Goal: Find specific page/section: Find specific page/section

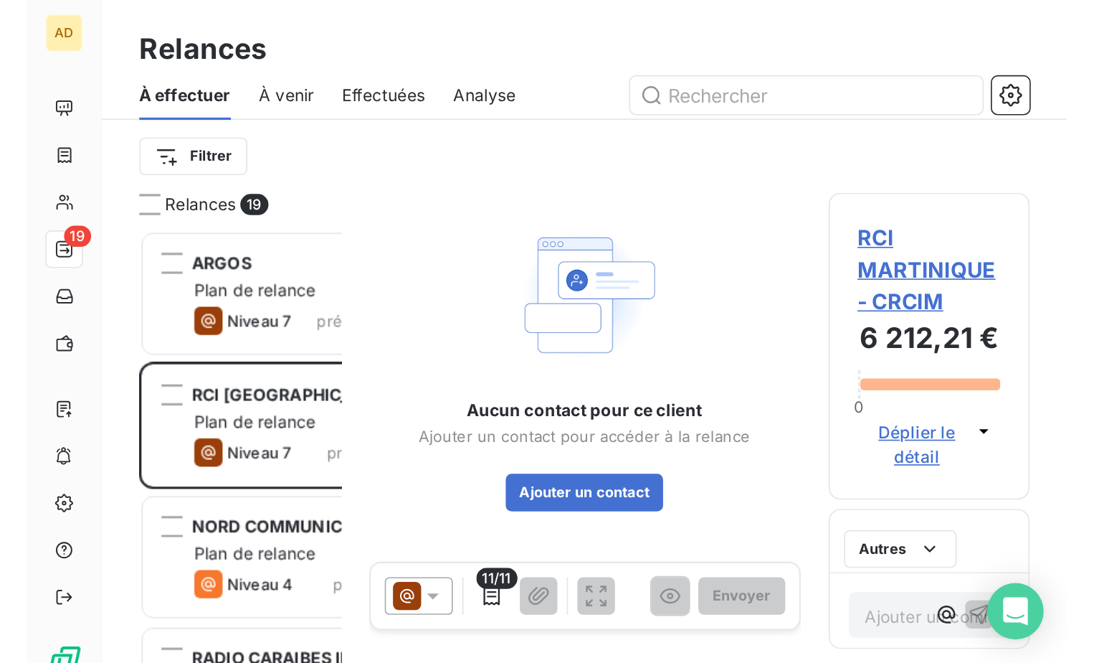
scroll to position [11, 12]
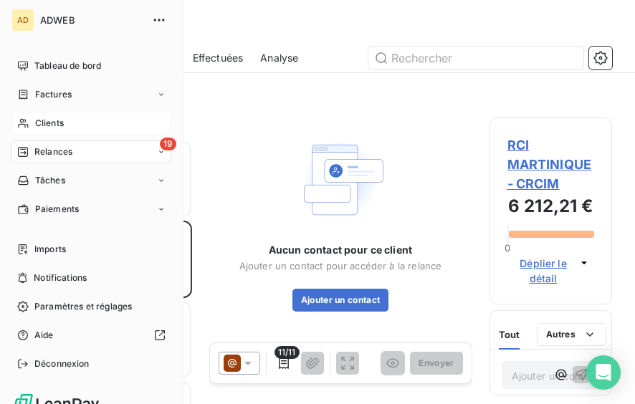
click at [56, 122] on span "Clients" at bounding box center [49, 123] width 29 height 13
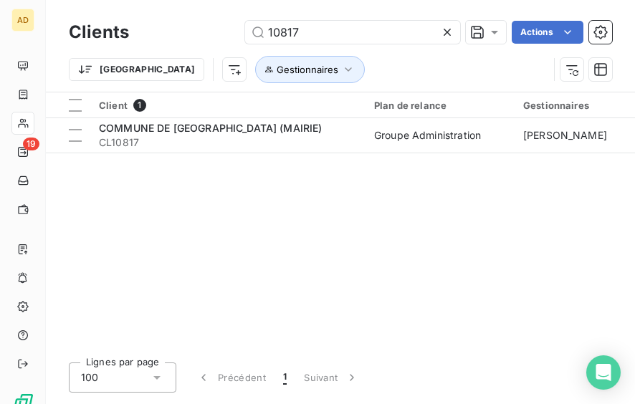
drag, startPoint x: 305, startPoint y: 32, endPoint x: 198, endPoint y: 32, distance: 107.6
click at [198, 32] on div "10817 Actions" at bounding box center [379, 32] width 466 height 23
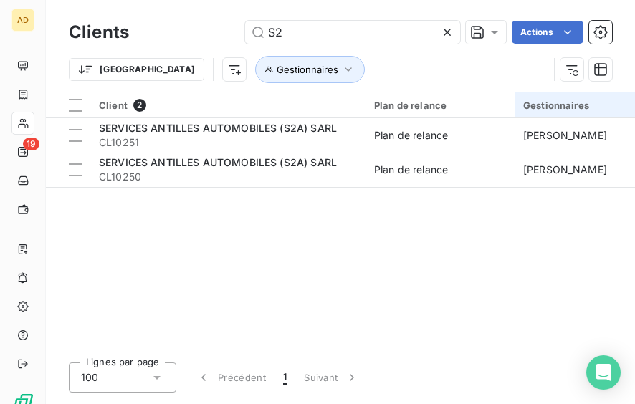
type input "S"
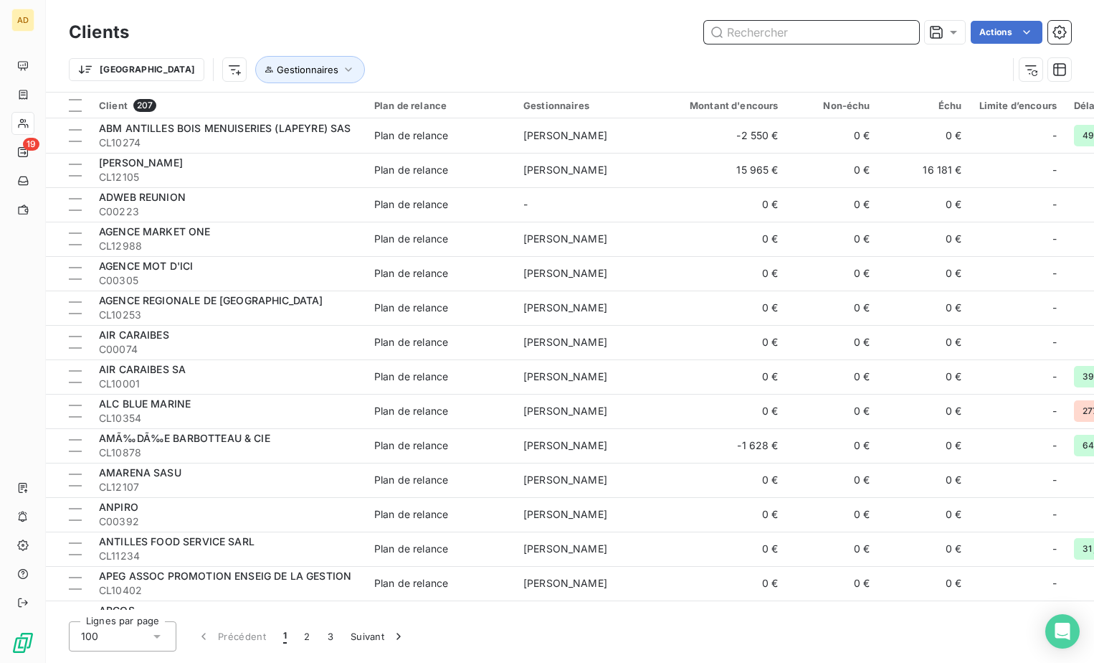
drag, startPoint x: 800, startPoint y: 37, endPoint x: 696, endPoint y: 34, distance: 104.0
click at [696, 34] on div "Actions" at bounding box center [608, 32] width 925 height 23
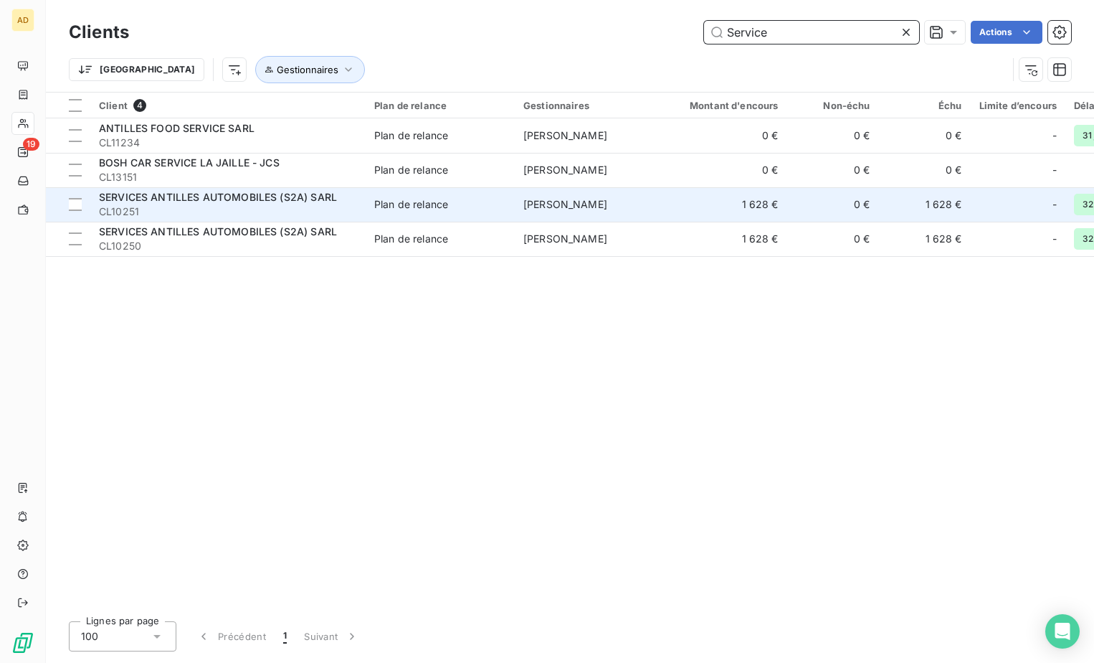
type input "Service"
click at [600, 199] on span "[PERSON_NAME]" at bounding box center [565, 204] width 84 height 12
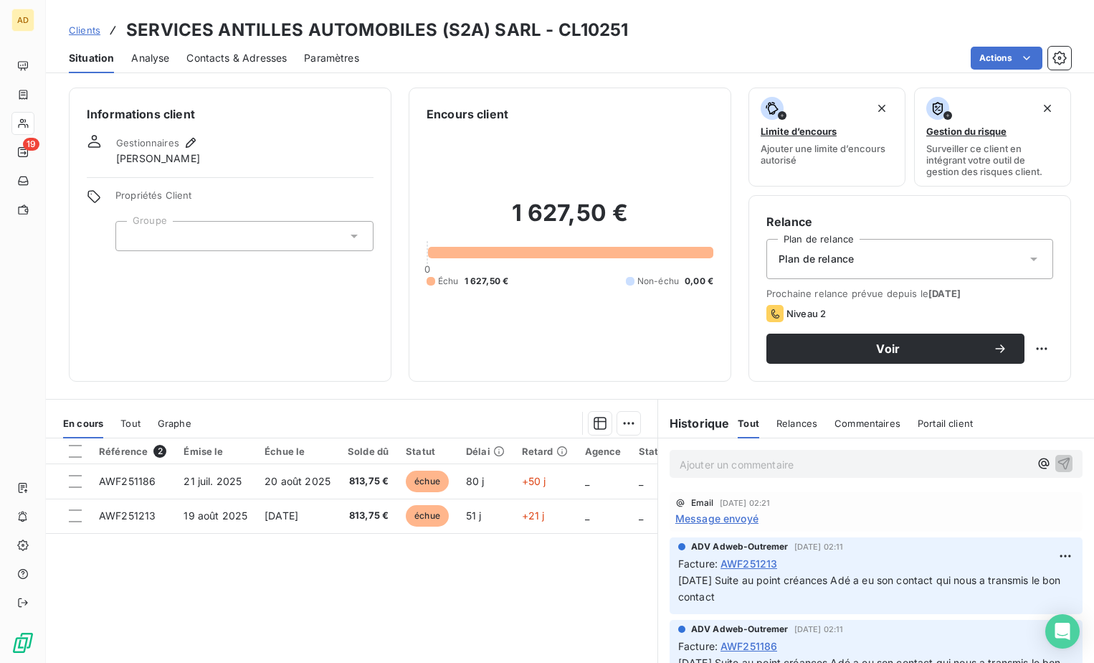
click at [136, 427] on span "Tout" at bounding box center [130, 422] width 20 height 11
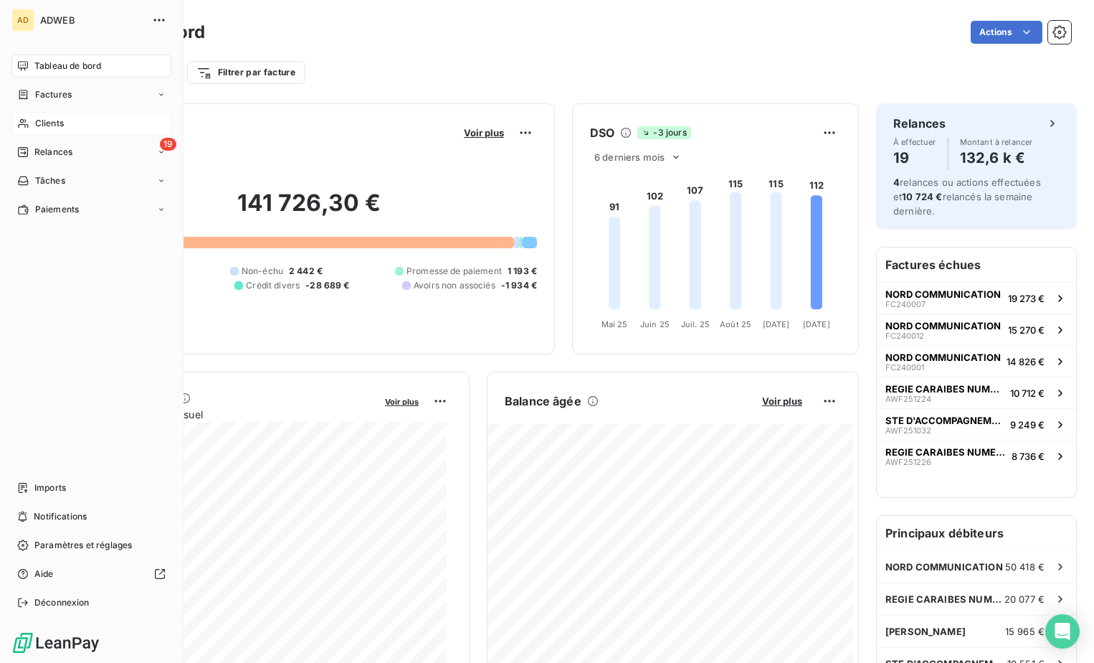
drag, startPoint x: 53, startPoint y: 125, endPoint x: 78, endPoint y: 122, distance: 25.3
click at [54, 125] on span "Clients" at bounding box center [49, 123] width 29 height 13
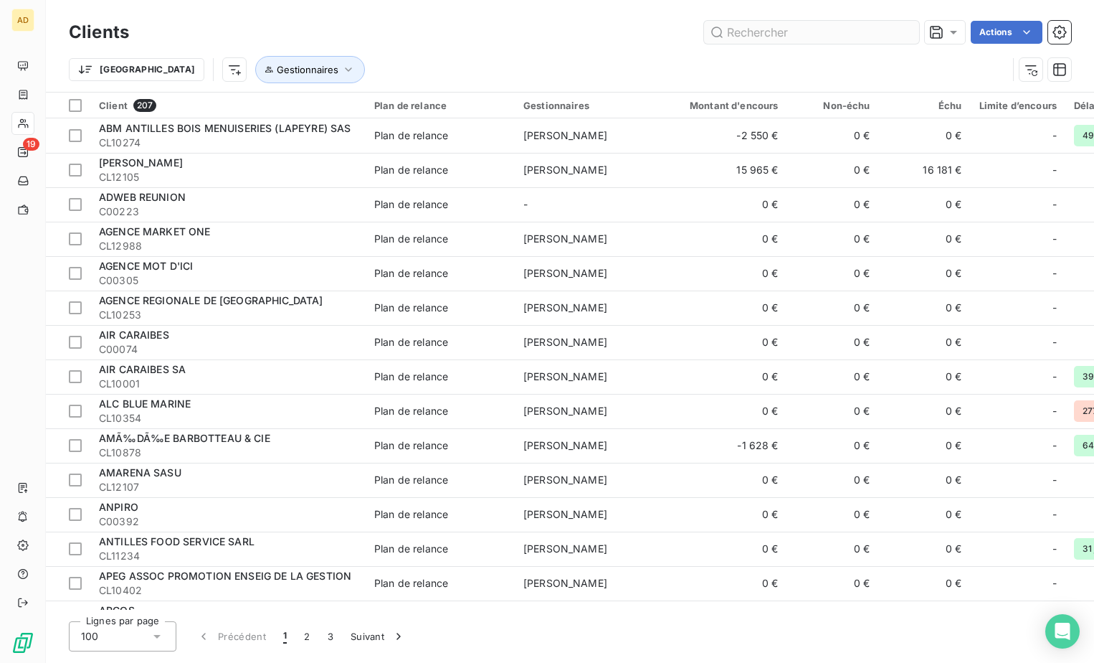
click at [767, 24] on input "text" at bounding box center [811, 32] width 215 height 23
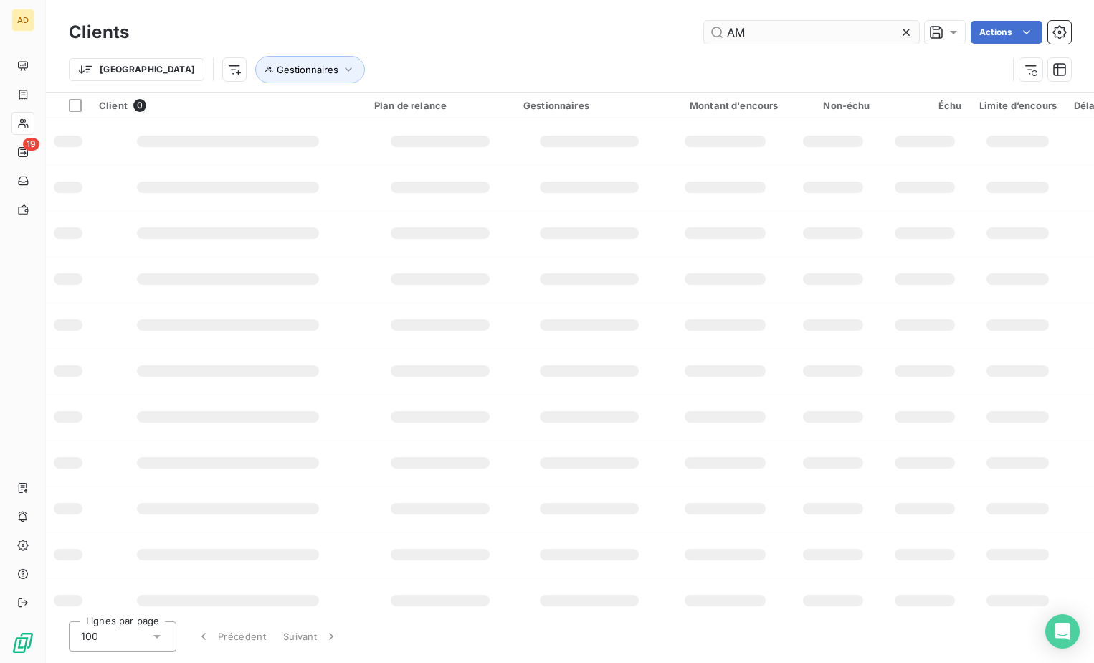
type input "A"
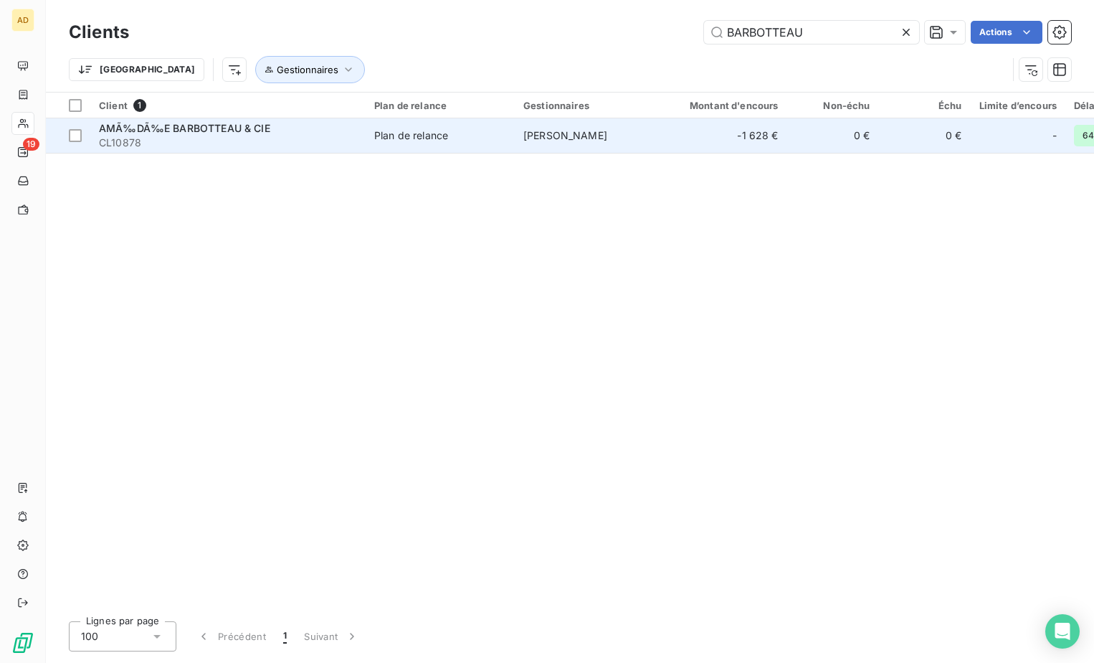
type input "BARBOTTEAU"
click at [372, 150] on td "Plan de relance" at bounding box center [440, 135] width 149 height 34
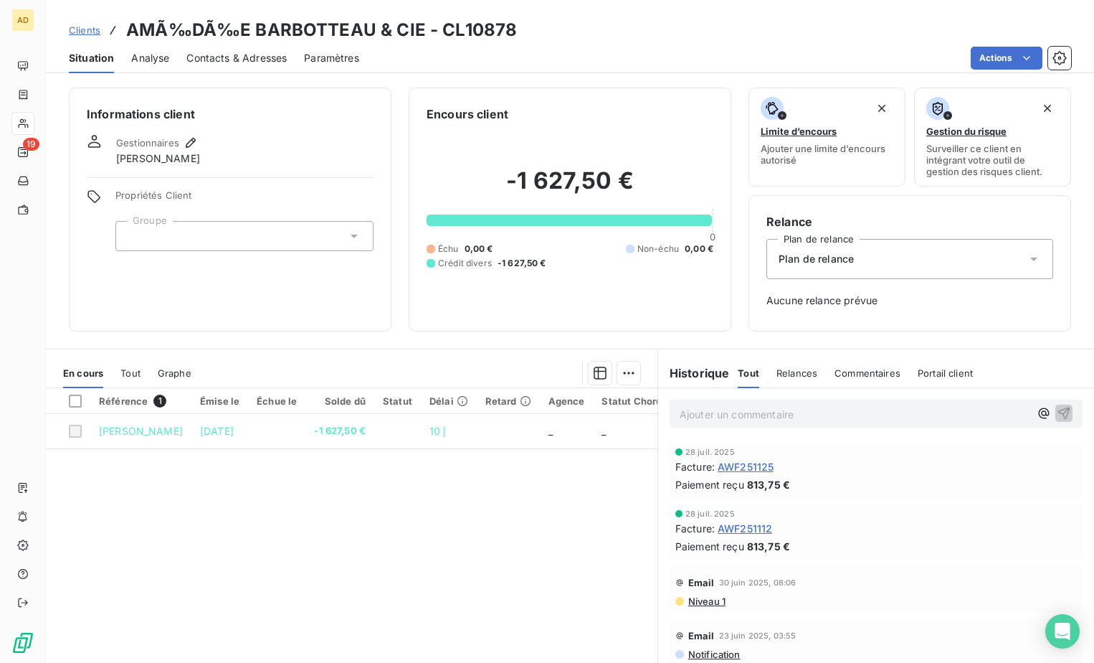
click at [129, 376] on span "Tout" at bounding box center [130, 372] width 20 height 11
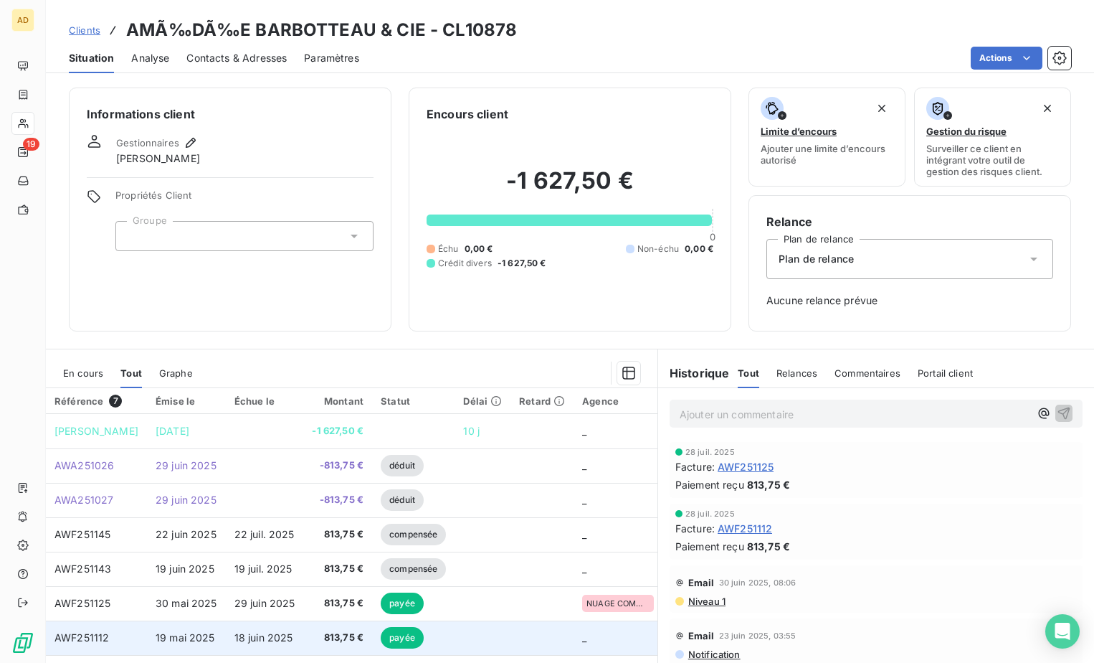
scroll to position [44, 0]
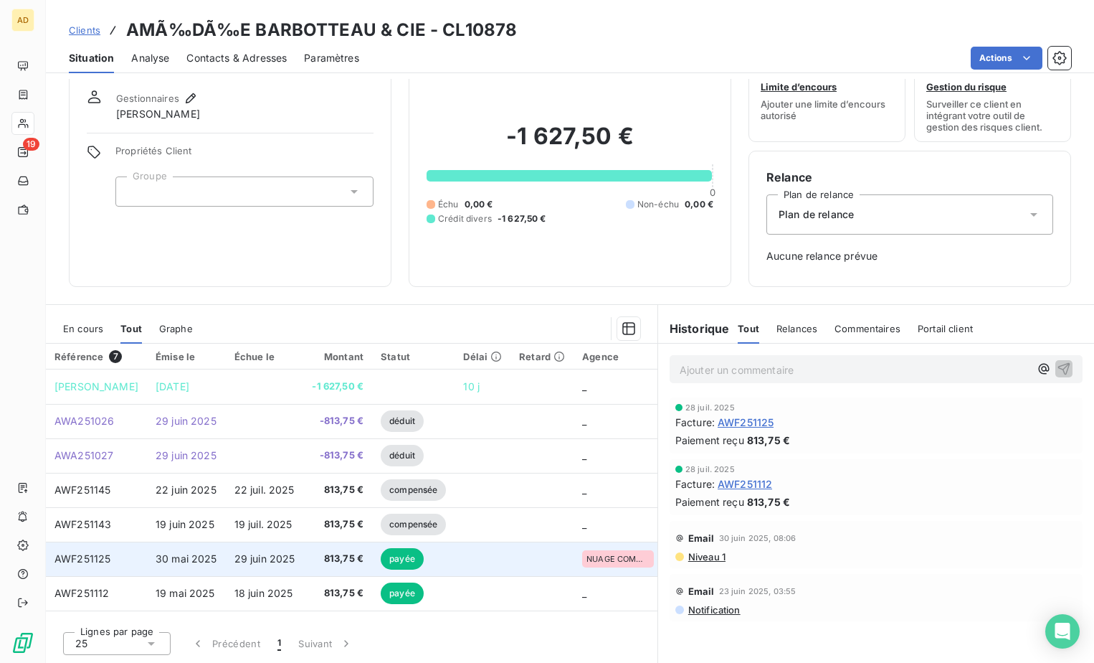
click at [110, 564] on td "AWF251125" at bounding box center [96, 558] width 101 height 34
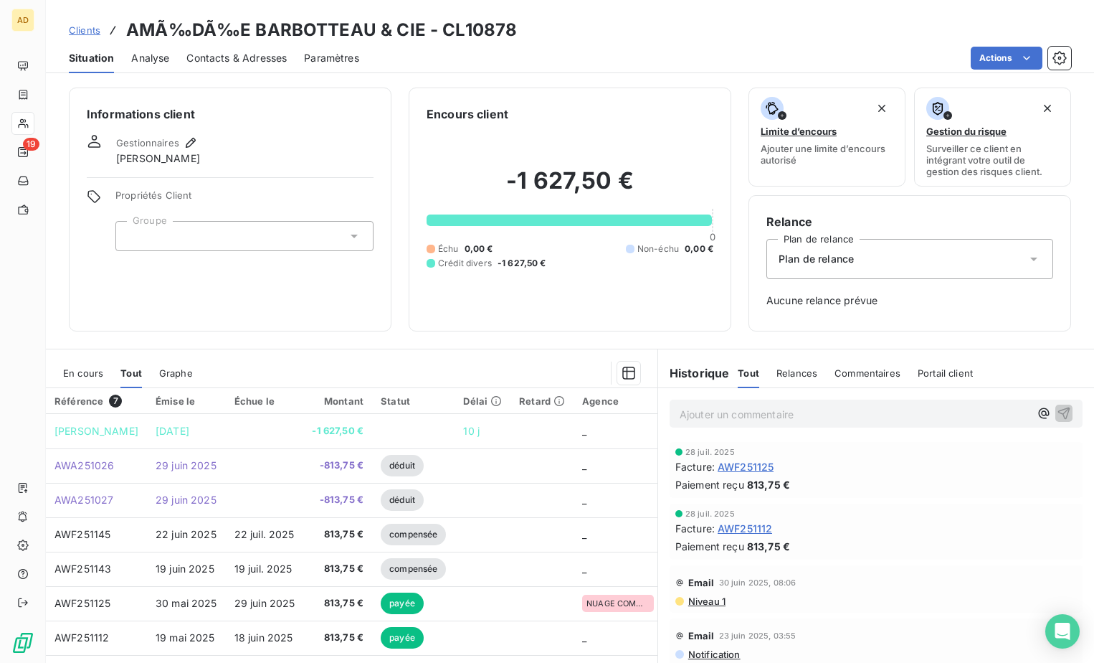
click at [222, 55] on span "Contacts & Adresses" at bounding box center [236, 58] width 100 height 14
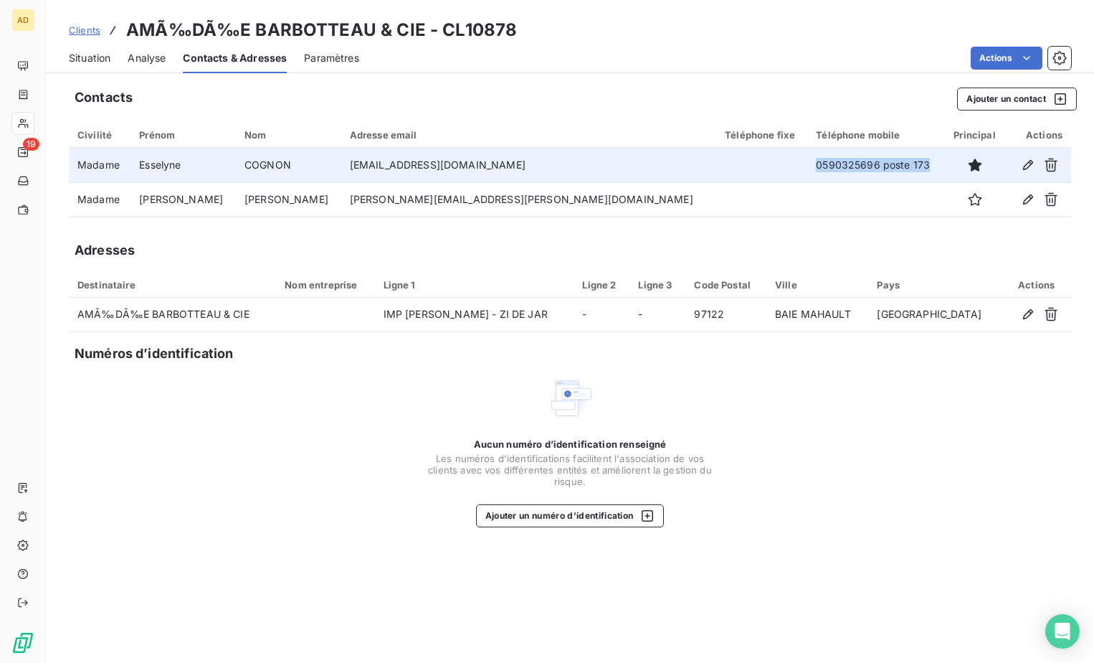
drag, startPoint x: 864, startPoint y: 168, endPoint x: 688, endPoint y: 168, distance: 175.7
click at [688, 168] on tr "Madame Esselyne COGNON esselyne.cognon@barbotteau.fr 0590325696 poste 173" at bounding box center [570, 165] width 1003 height 34
click at [716, 168] on td at bounding box center [761, 165] width 91 height 34
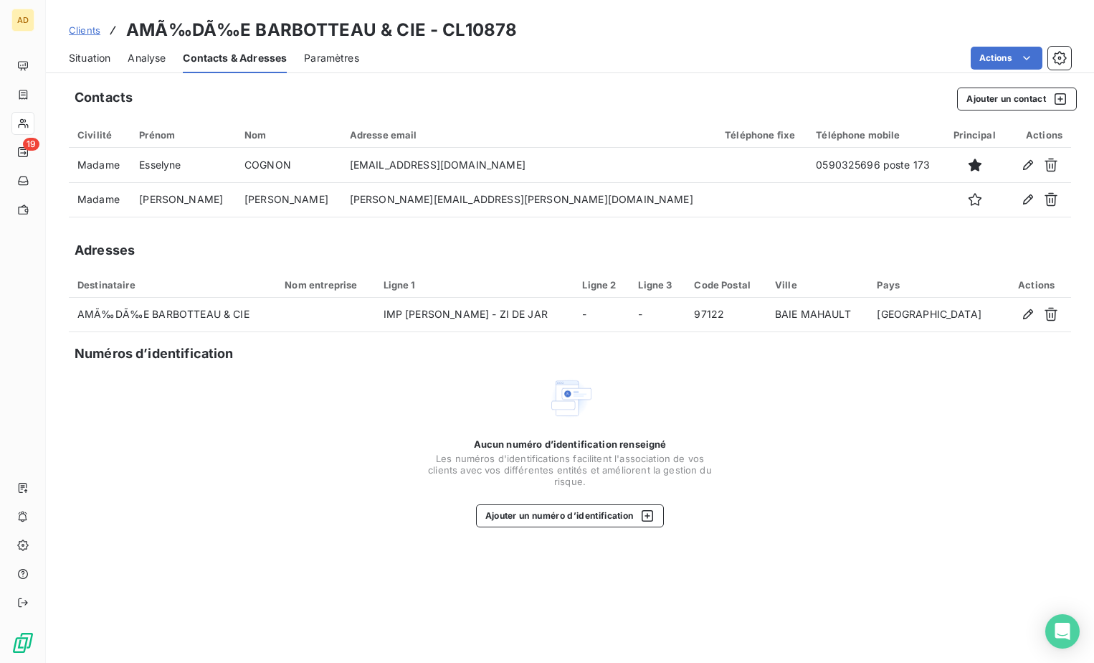
click at [94, 28] on span "Clients" at bounding box center [85, 29] width 32 height 11
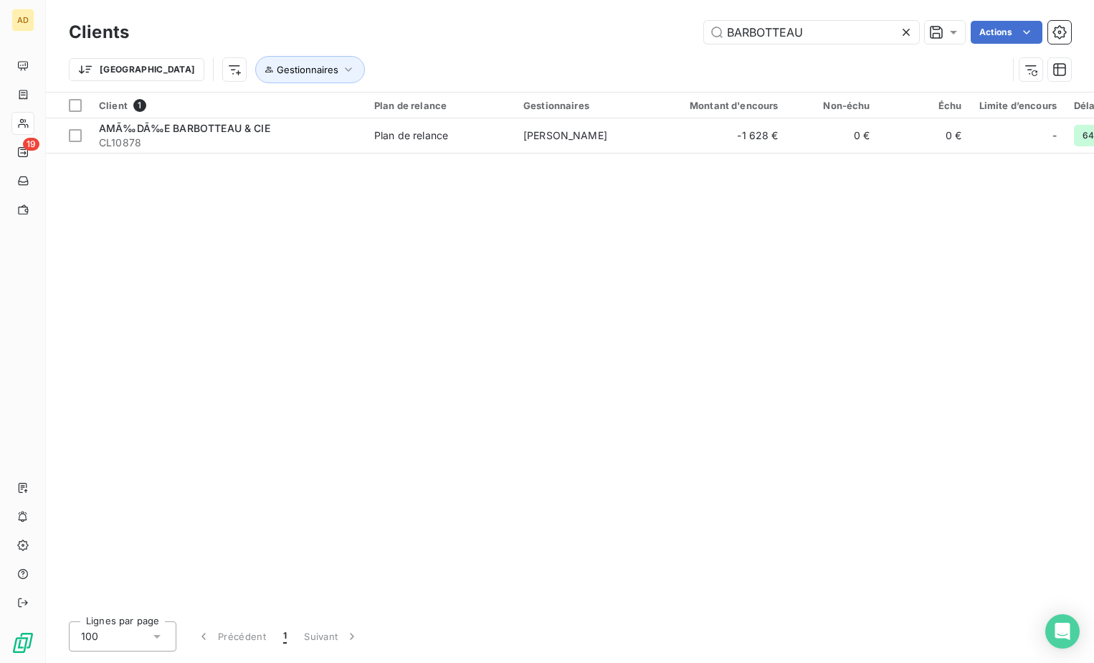
drag, startPoint x: 822, startPoint y: 38, endPoint x: 655, endPoint y: 22, distance: 167.9
click at [655, 22] on div "BARBOTTEAU Actions" at bounding box center [608, 32] width 925 height 23
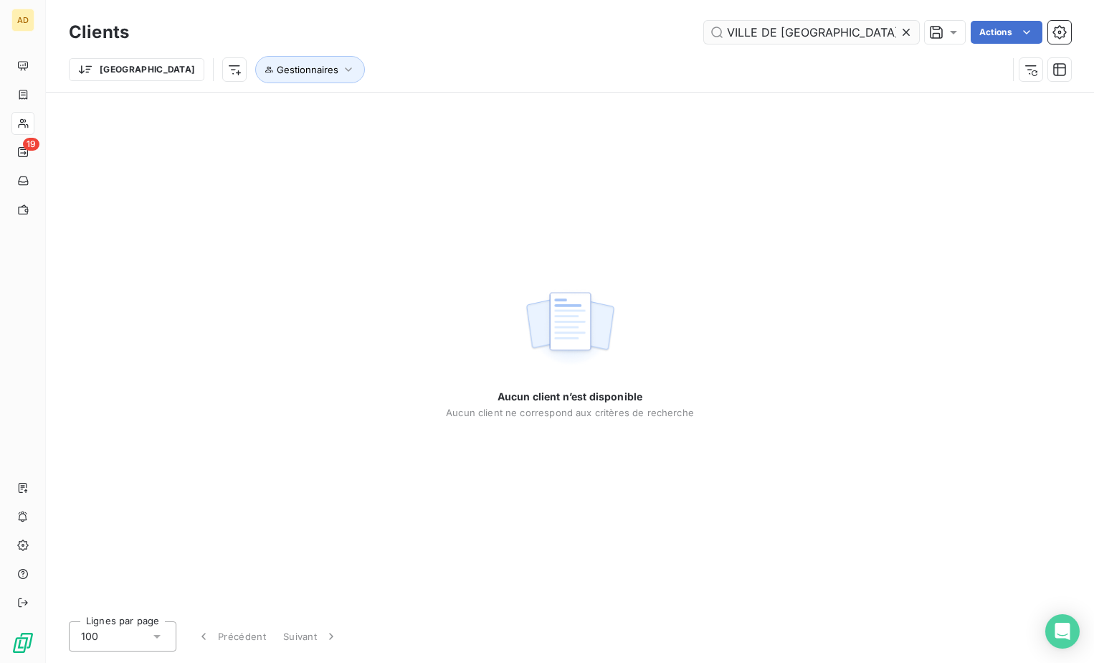
click at [838, 29] on input "VILLE DE FRANCE" at bounding box center [811, 32] width 215 height 23
drag, startPoint x: 856, startPoint y: 40, endPoint x: 656, endPoint y: 36, distance: 200.1
click at [656, 36] on div "VILLE DE FRANCE Actions" at bounding box center [608, 32] width 925 height 23
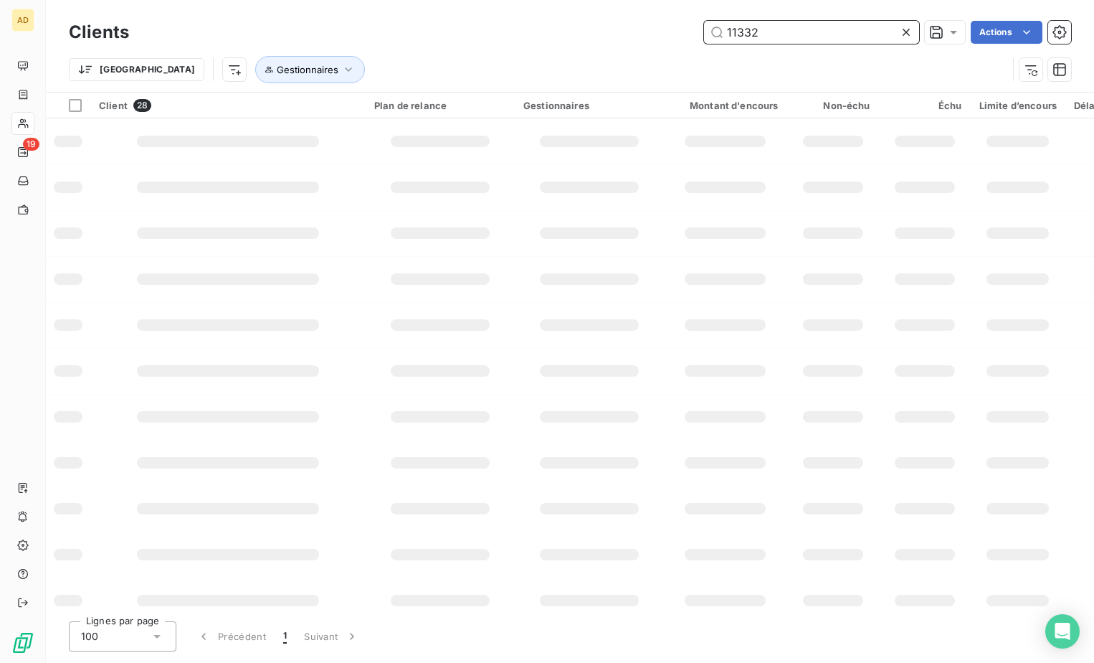
type input "11332"
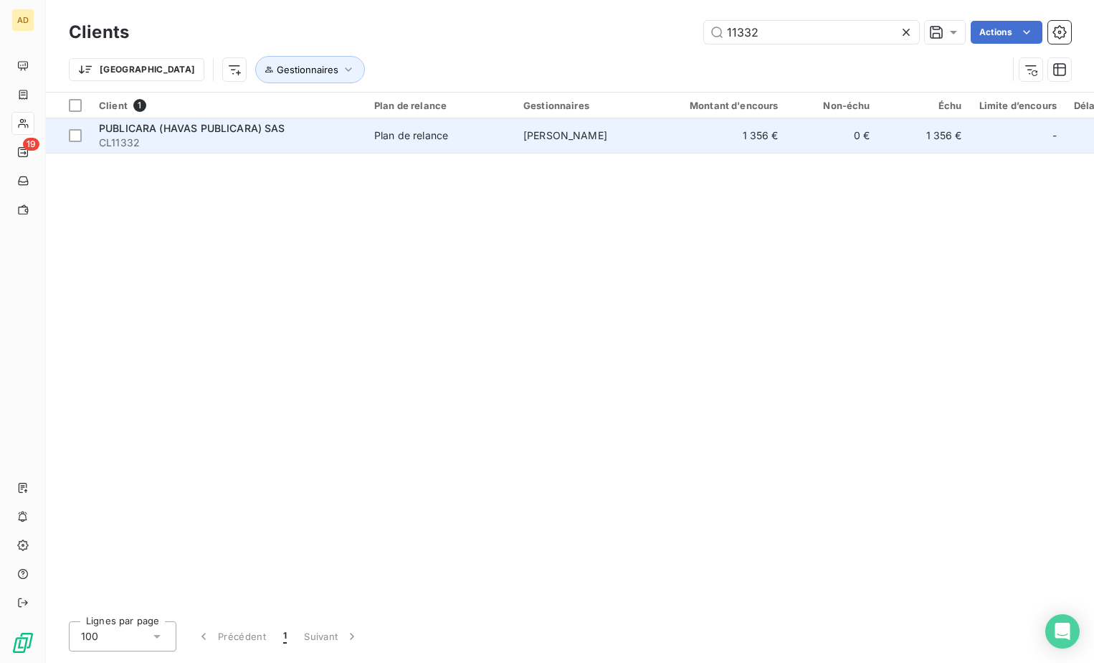
click at [239, 127] on span "PUBLICARA (HAVAS PUBLICARA) SAS" at bounding box center [192, 128] width 186 height 12
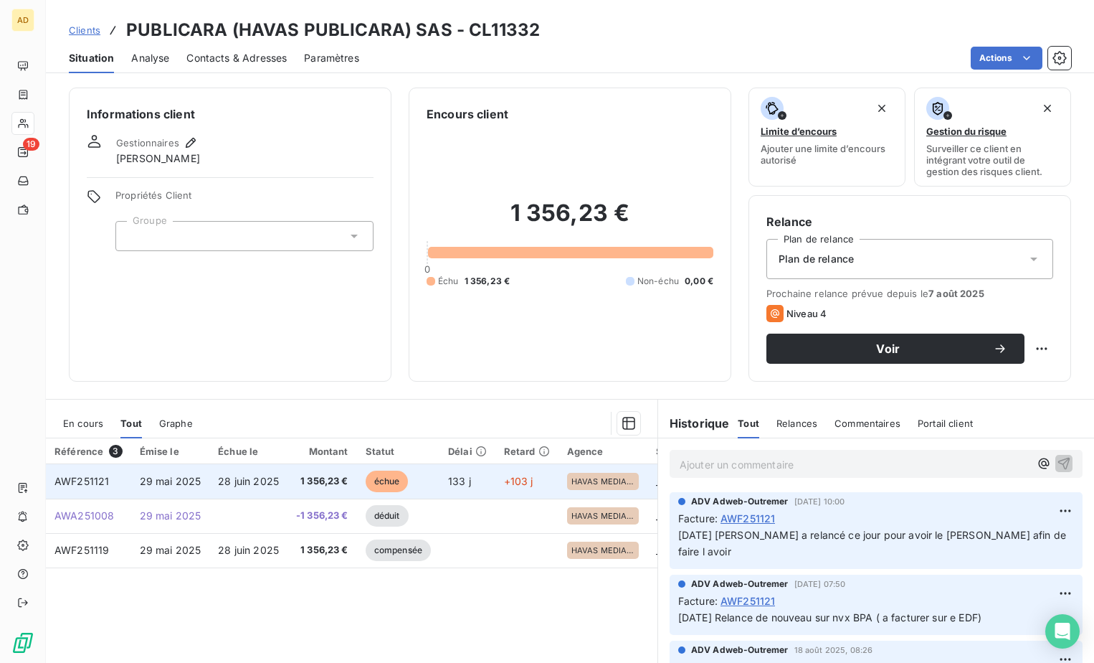
click at [266, 487] on td "28 juin 2025" at bounding box center [248, 481] width 78 height 34
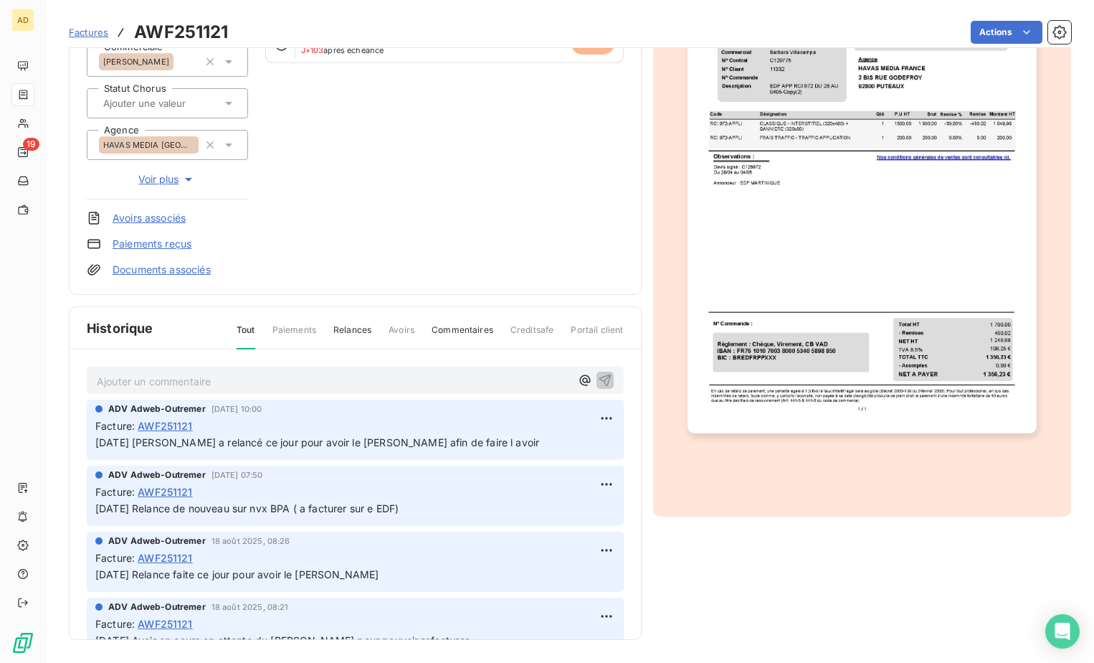
scroll to position [199, 0]
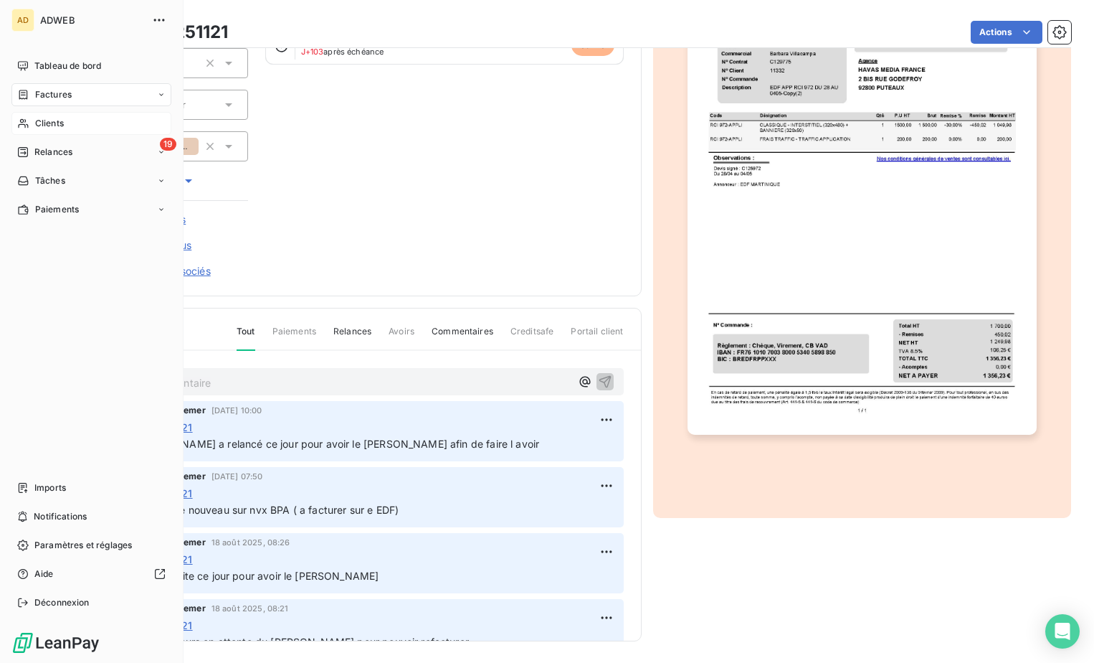
click at [49, 120] on span "Clients" at bounding box center [49, 123] width 29 height 13
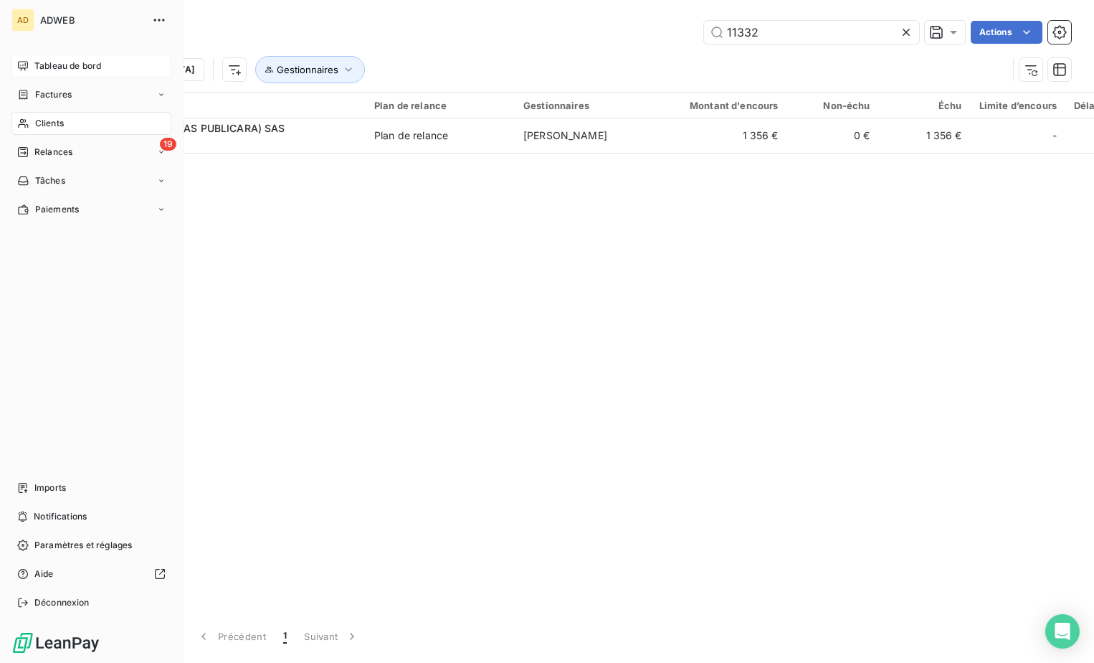
click at [32, 67] on div "Tableau de bord" at bounding box center [91, 66] width 160 height 23
